Goal: Task Accomplishment & Management: Manage account settings

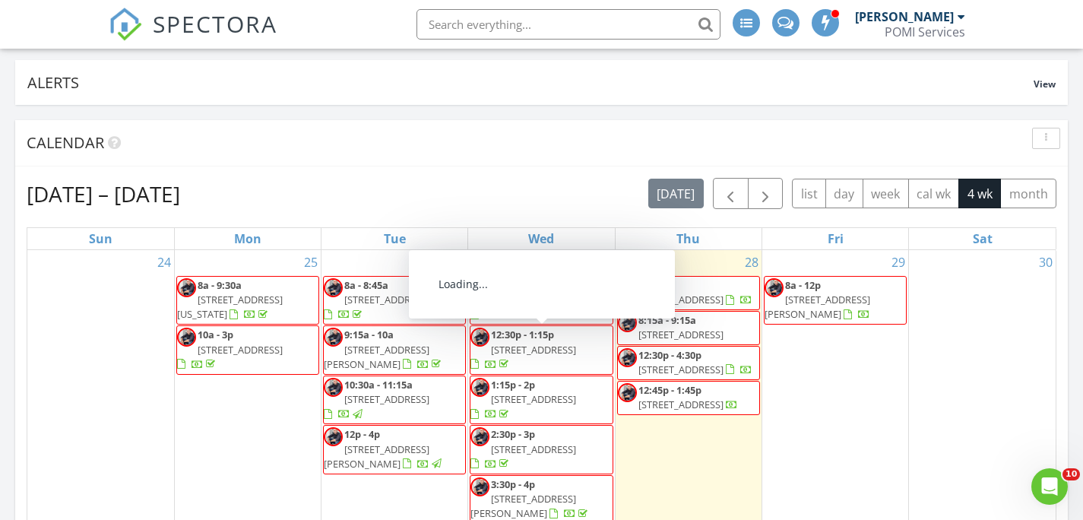
scroll to position [131, 0]
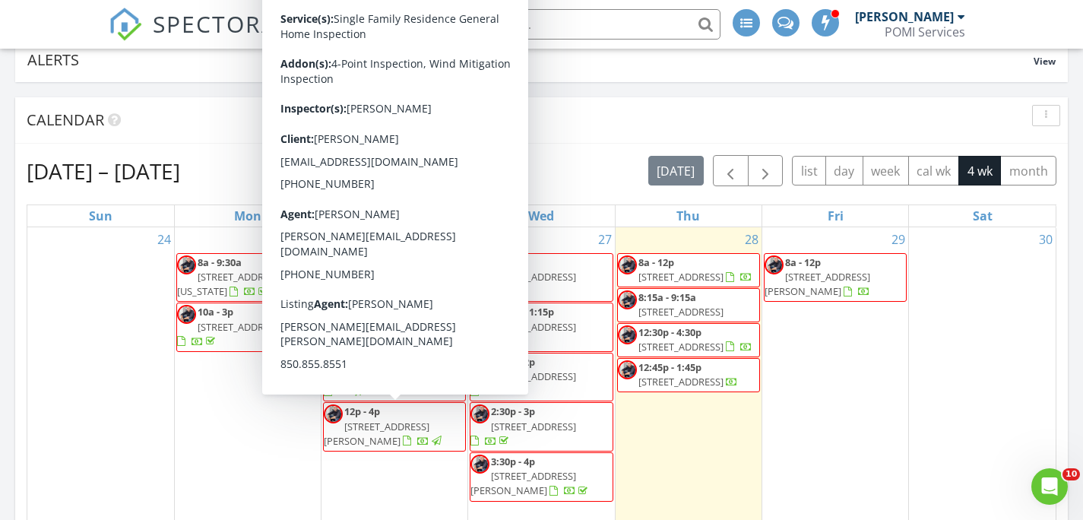
click at [385, 429] on span "1454 Bentley Cir , Fort Walton Beach 32547" at bounding box center [377, 433] width 106 height 28
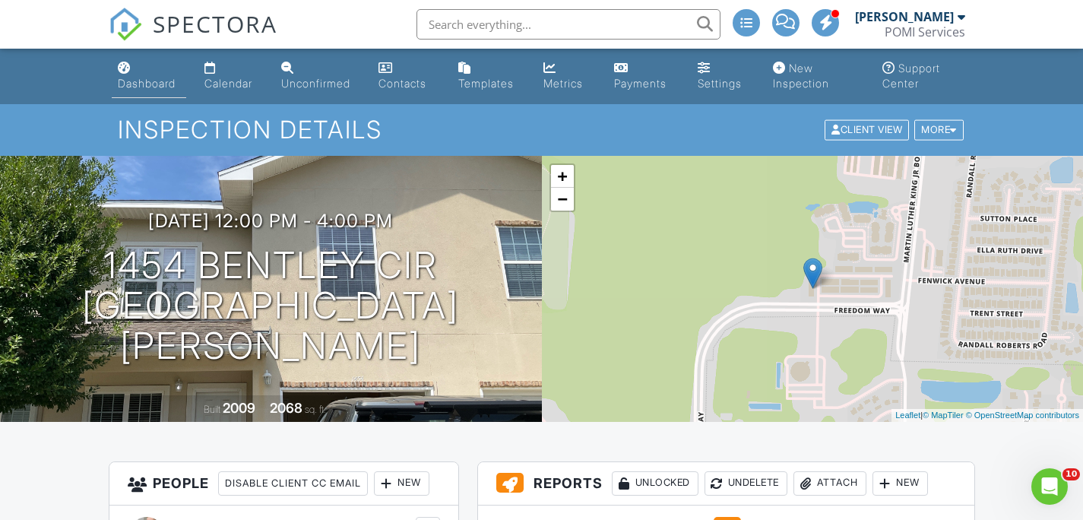
click at [144, 82] on div "Dashboard" at bounding box center [147, 83] width 58 height 13
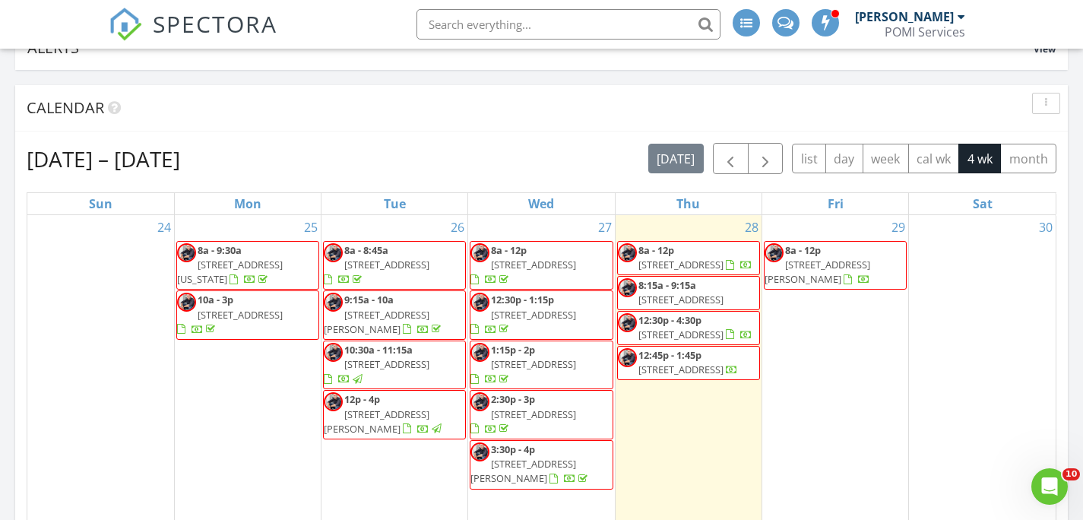
scroll to position [116, 0]
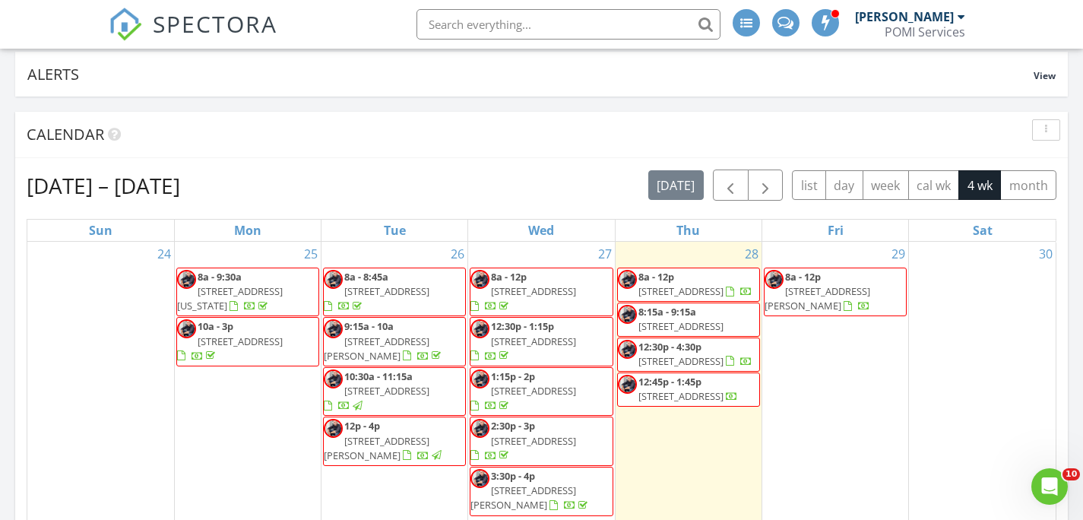
click at [670, 289] on span "2504 Gulf Breeze Ave , Pensacola 32507" at bounding box center [680, 291] width 85 height 14
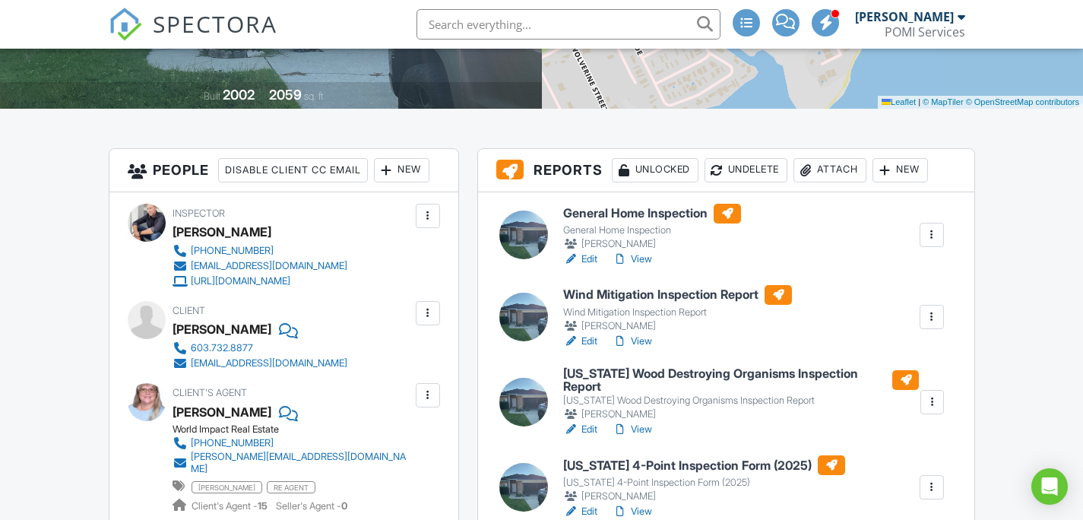
click at [590, 504] on link "Edit" at bounding box center [580, 511] width 34 height 15
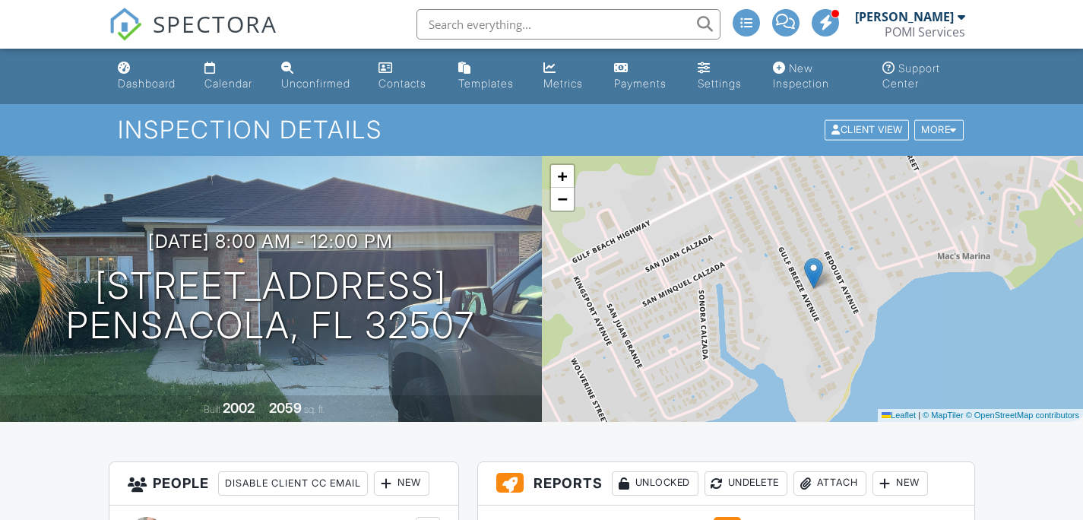
scroll to position [311, 0]
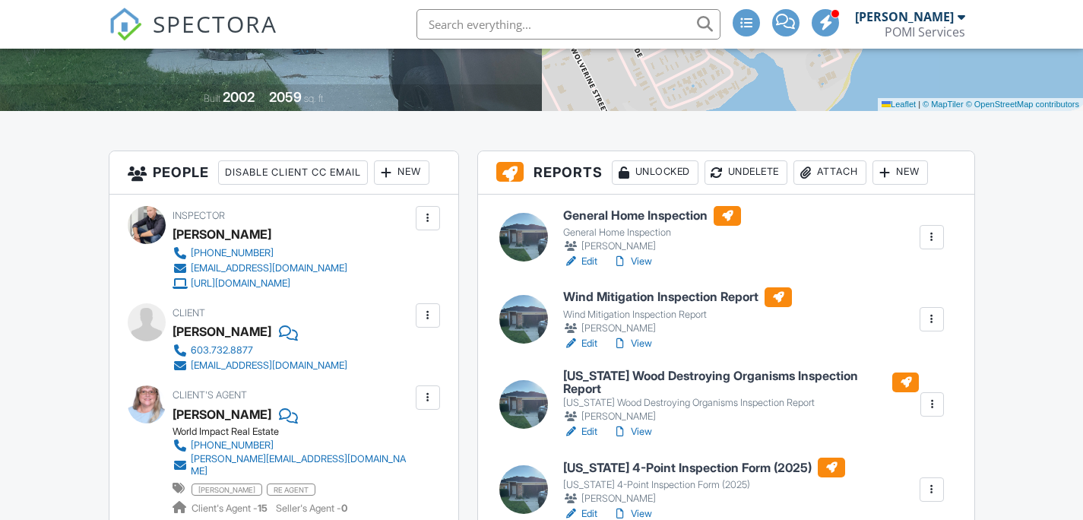
click at [590, 424] on link "Edit" at bounding box center [580, 431] width 34 height 15
